Goal: Find specific page/section: Find specific page/section

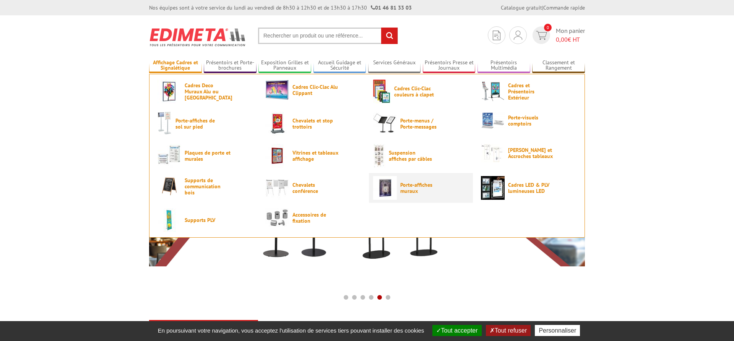
click at [405, 187] on span "Porte-affiches muraux" at bounding box center [423, 188] width 46 height 12
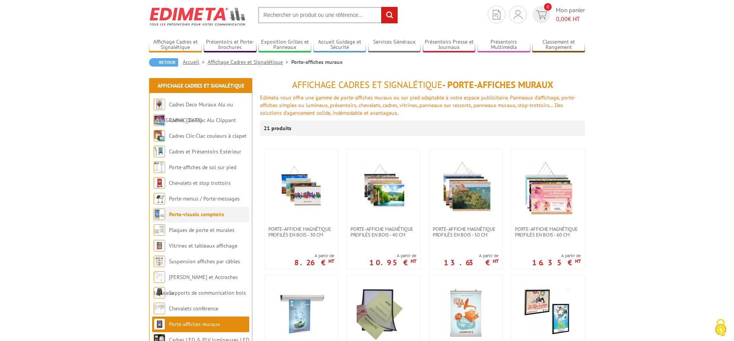
scroll to position [39, 0]
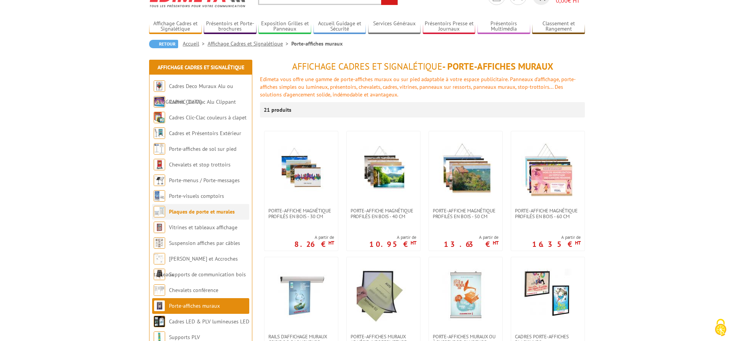
click at [215, 213] on link "Plaques de porte et murales" at bounding box center [202, 211] width 66 height 7
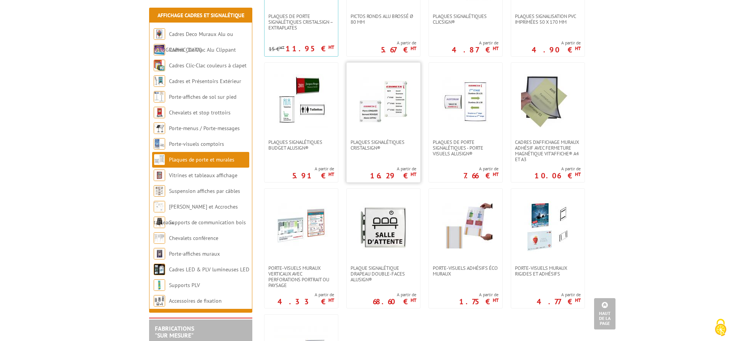
scroll to position [234, 0]
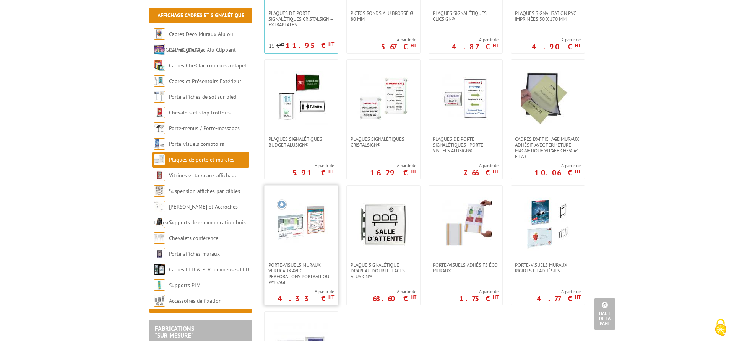
click at [309, 236] on img at bounding box center [302, 224] width 54 height 54
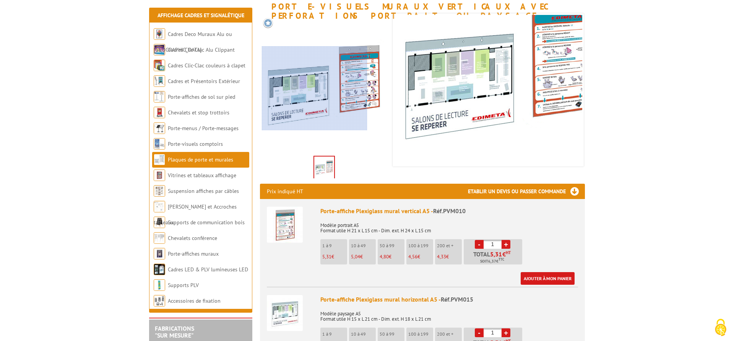
scroll to position [117, 0]
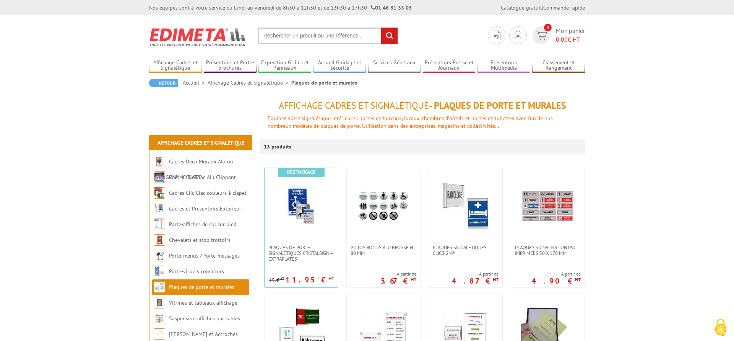
scroll to position [234, 0]
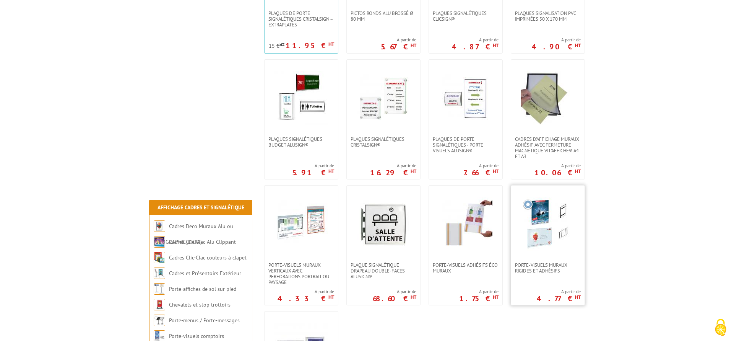
click at [552, 226] on img at bounding box center [548, 224] width 54 height 54
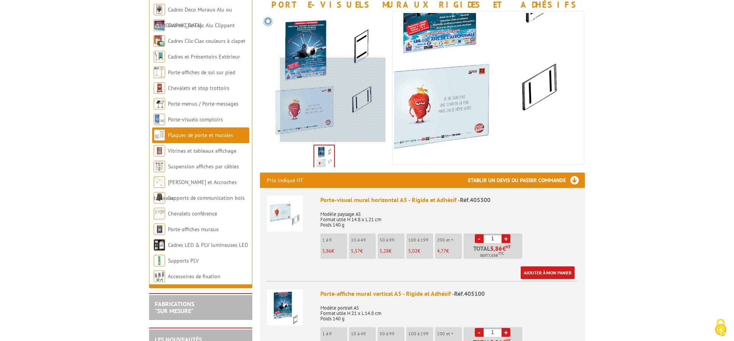
scroll to position [117, 0]
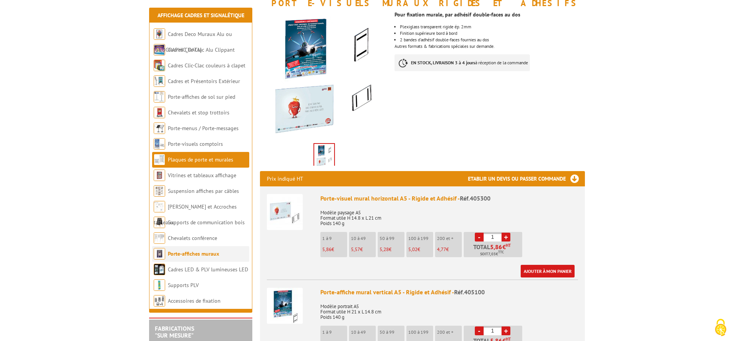
click at [191, 254] on link "Porte-affiches muraux" at bounding box center [193, 253] width 51 height 7
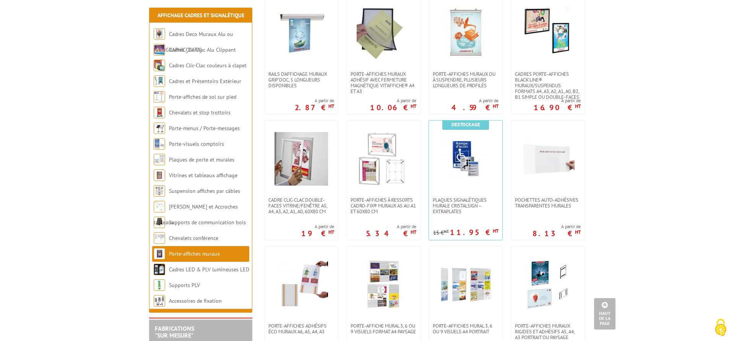
scroll to position [195, 0]
